Goal: Task Accomplishment & Management: Complete application form

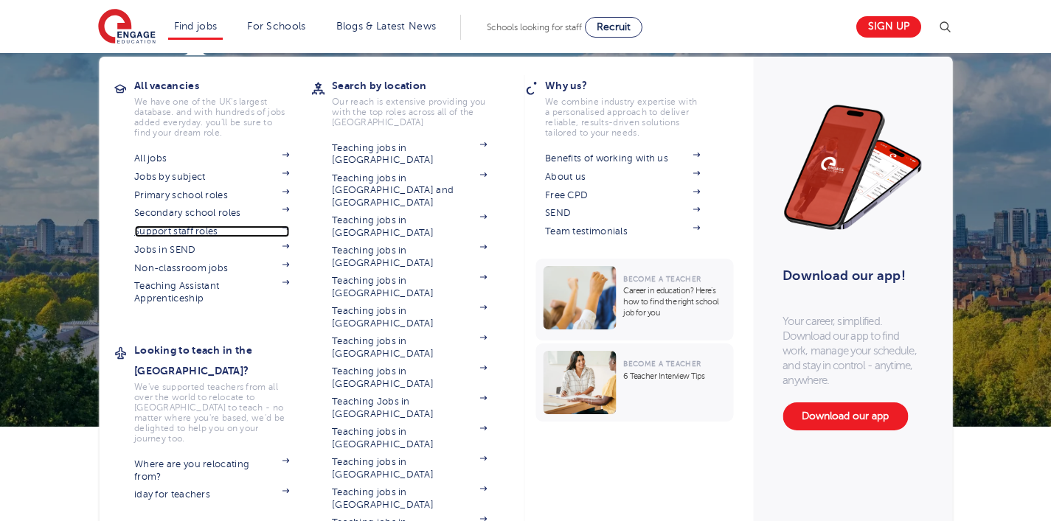
click at [162, 229] on link "Support staff roles" at bounding box center [211, 232] width 155 height 12
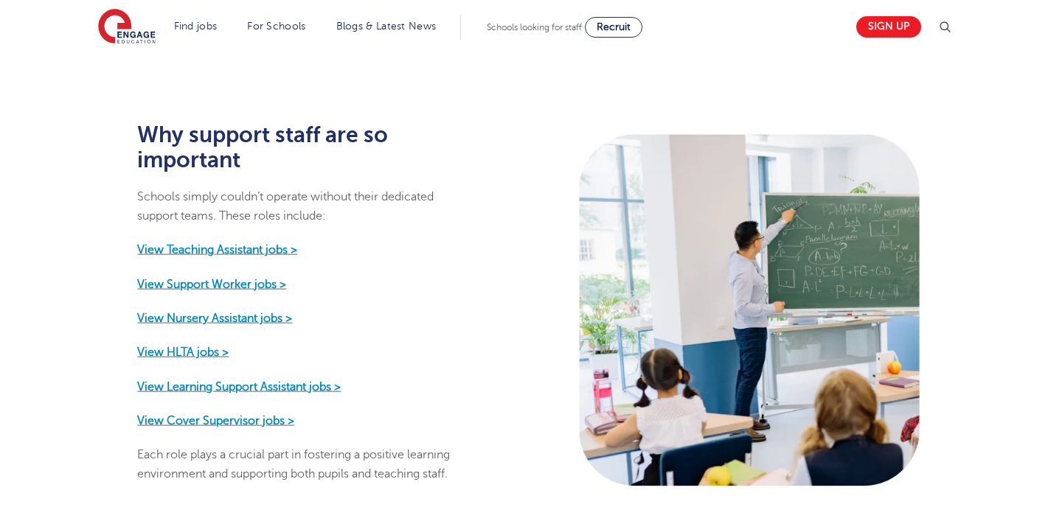
scroll to position [643, 0]
click at [256, 243] on strong "View Teaching Assistant jobs >" at bounding box center [217, 249] width 160 height 13
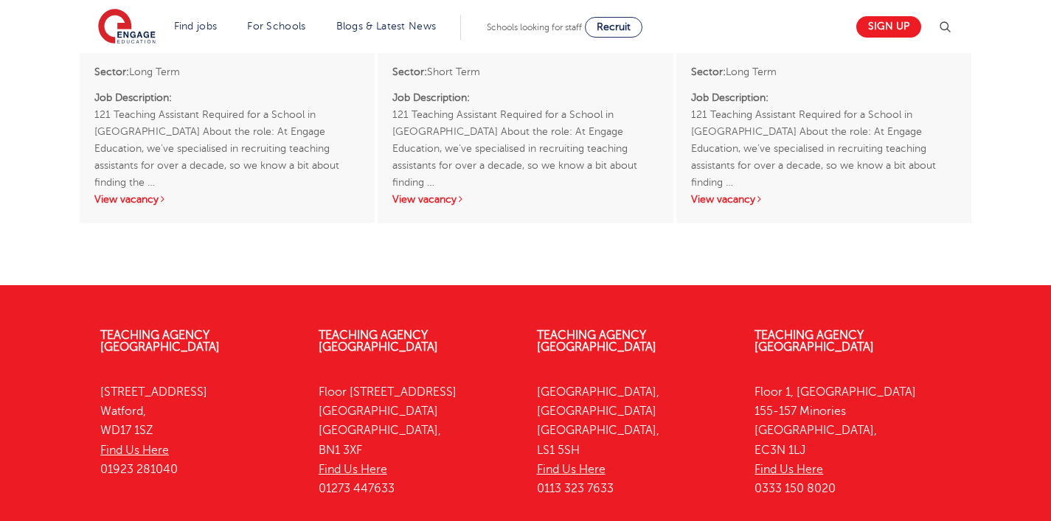
scroll to position [1641, 0]
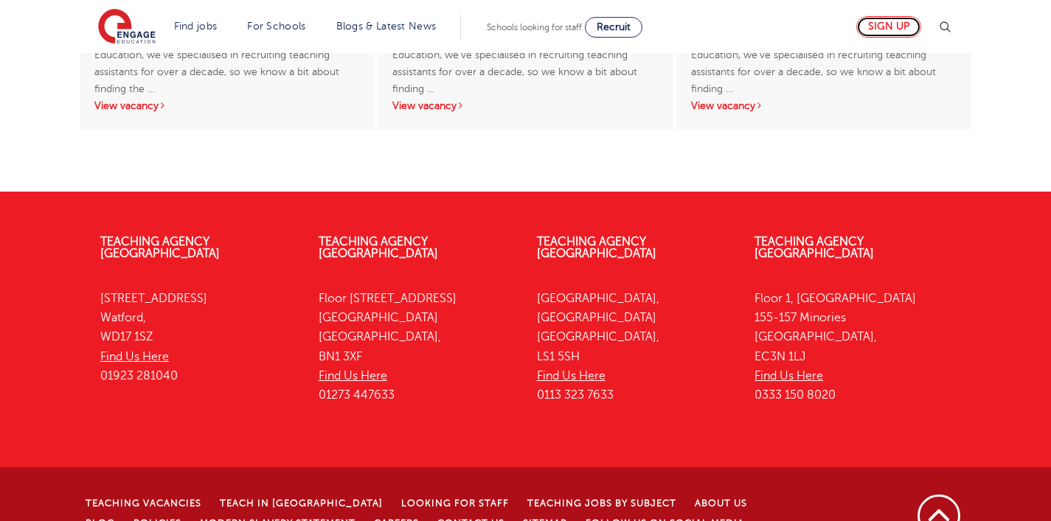
click at [879, 25] on link "Sign up" at bounding box center [888, 26] width 65 height 21
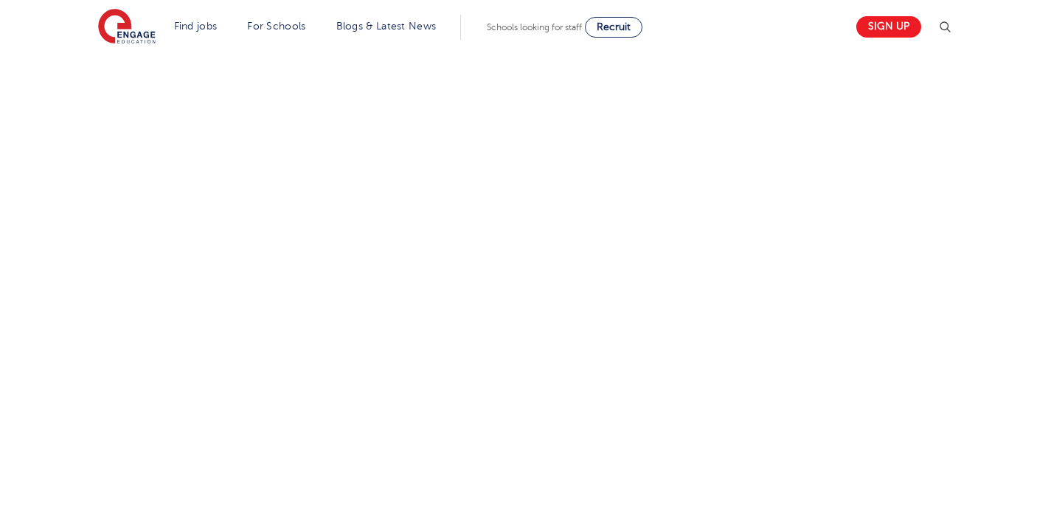
scroll to position [593, 0]
click at [28, 326] on div "Let us know more about you!" at bounding box center [525, 313] width 1051 height 907
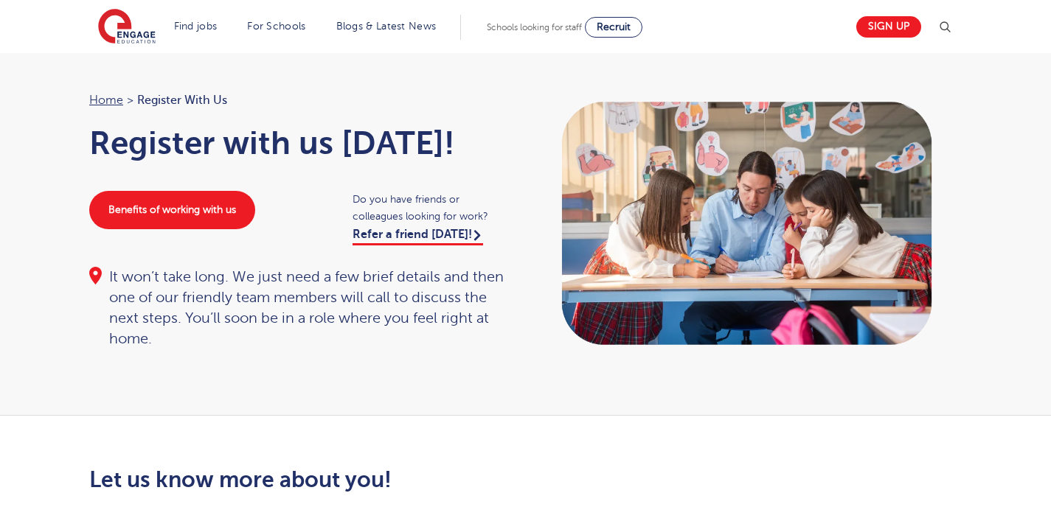
scroll to position [0, 0]
